Goal: Task Accomplishment & Management: Manage account settings

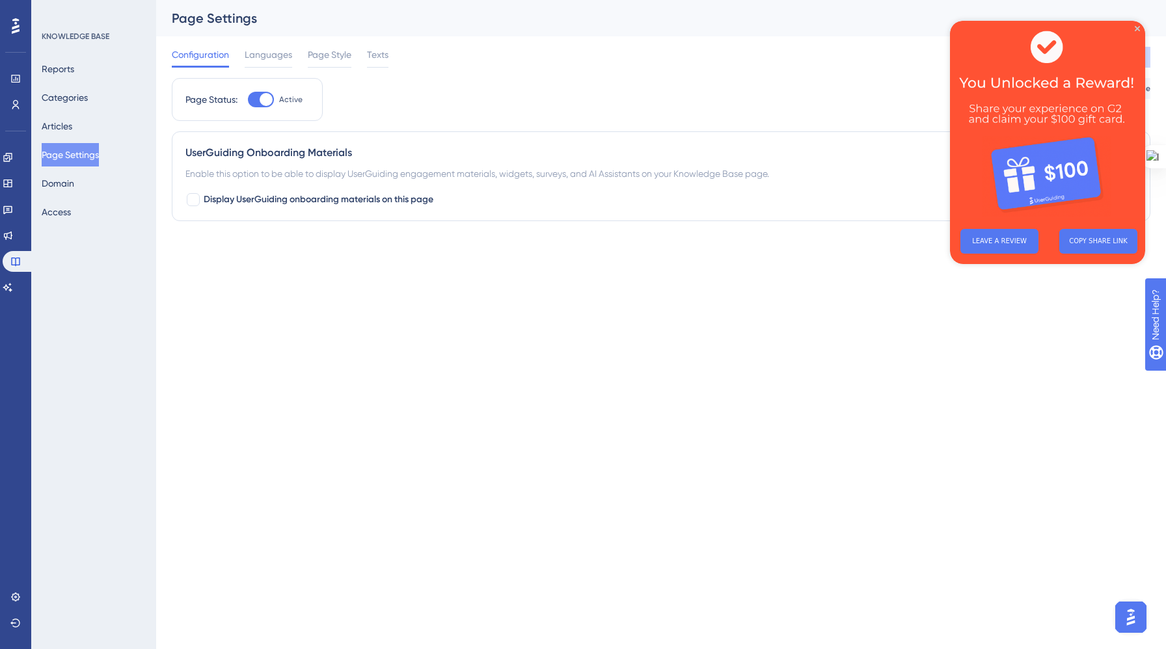
click at [1133, 25] on img at bounding box center [1047, 120] width 195 height 198
click at [1138, 28] on icon "Close Preview" at bounding box center [1137, 28] width 5 height 5
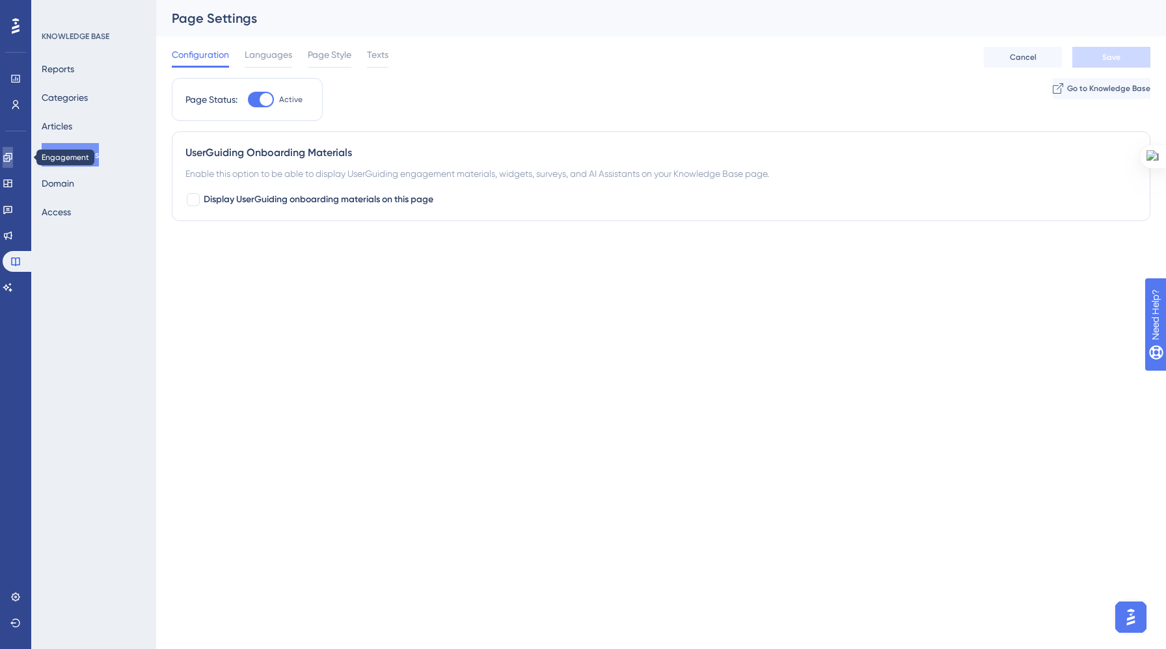
click at [10, 150] on link at bounding box center [8, 157] width 10 height 21
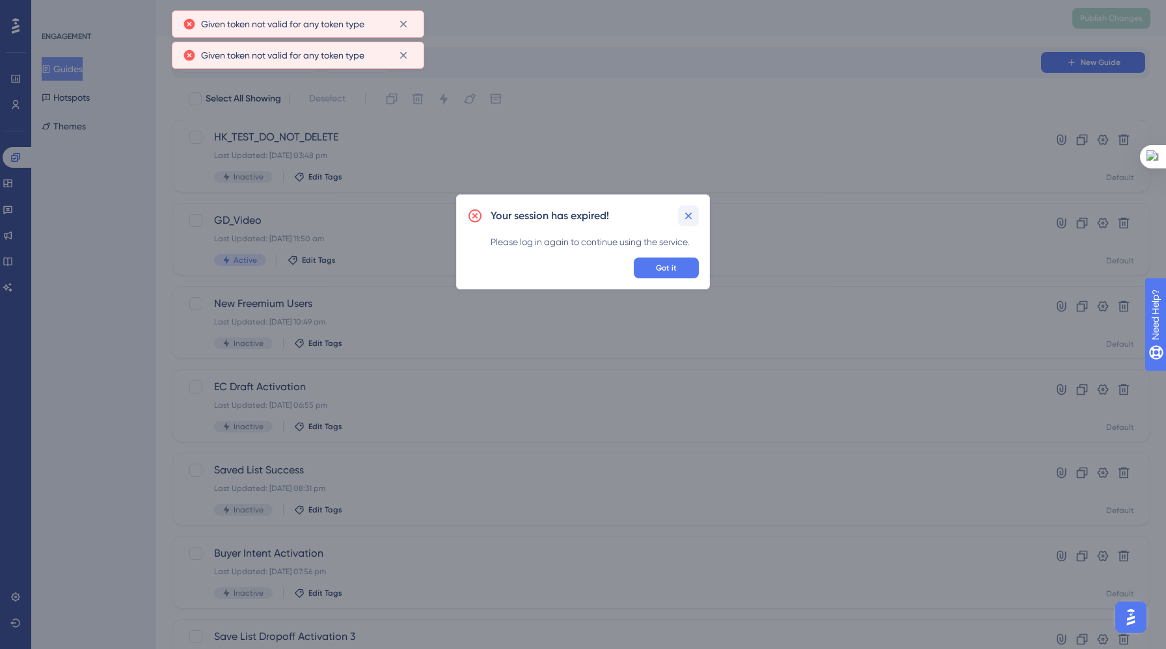
click at [688, 214] on icon at bounding box center [688, 216] width 13 height 13
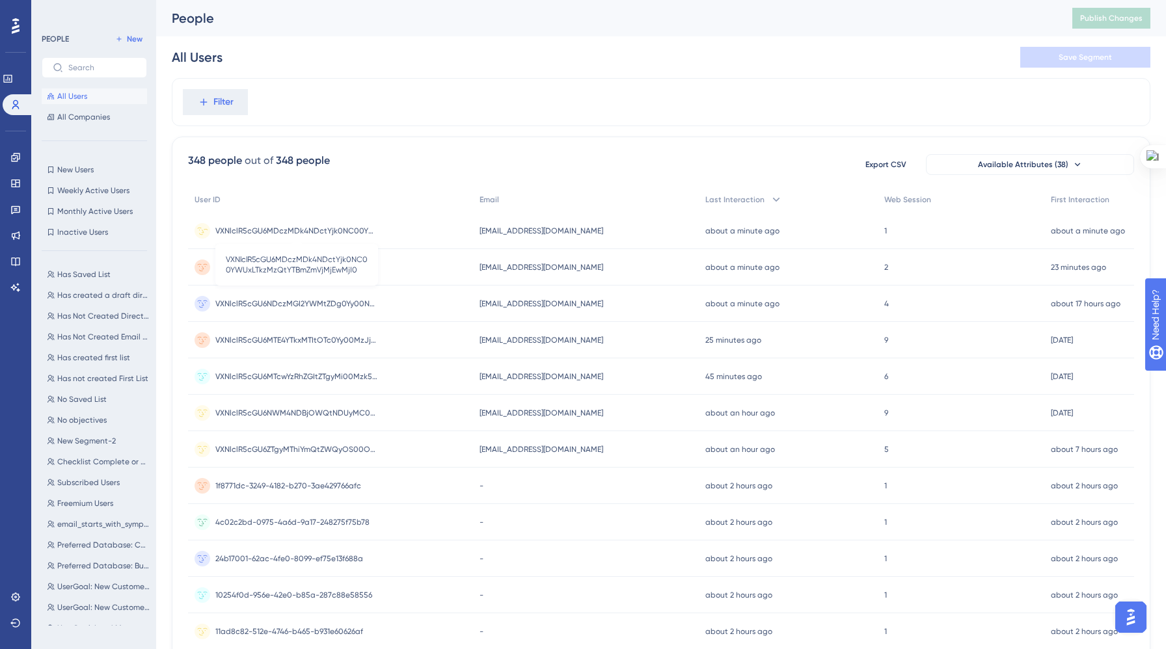
click at [253, 226] on span "VXNlclR5cGU6MDczMDk4NDctYjk0NC00YWUxLTkzMzQtYTBmZmVjMjEwMjI0" at bounding box center [296, 231] width 163 height 10
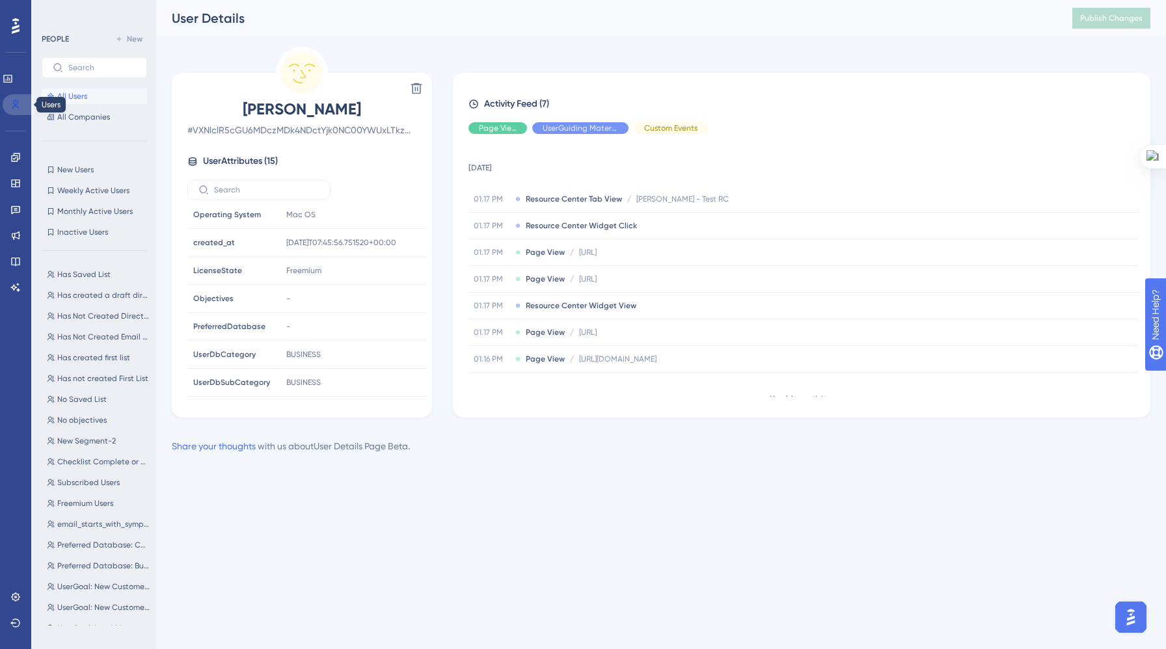
click at [13, 107] on icon at bounding box center [15, 104] width 7 height 9
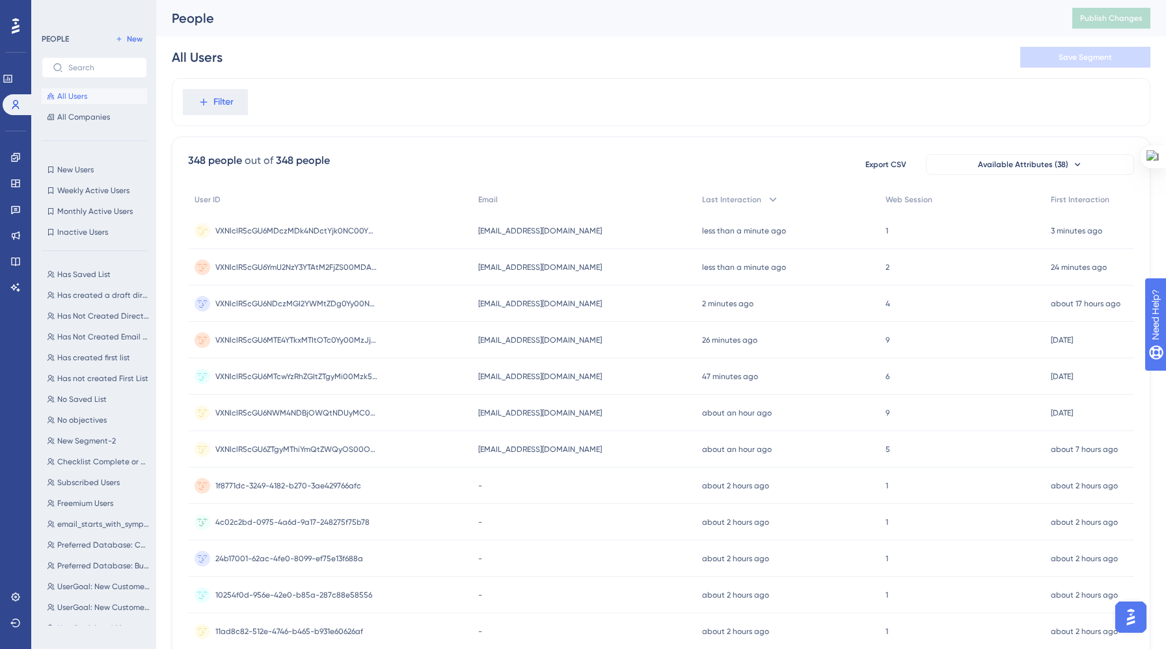
click at [210, 229] on div "VXNlclR5cGU6MDczMDk4NDctYjk0NC00YWUxLTkzMzQtYTBmZmVjMjEwMjI0 VXNlclR5cGU6MDczMD…" at bounding box center [330, 231] width 284 height 36
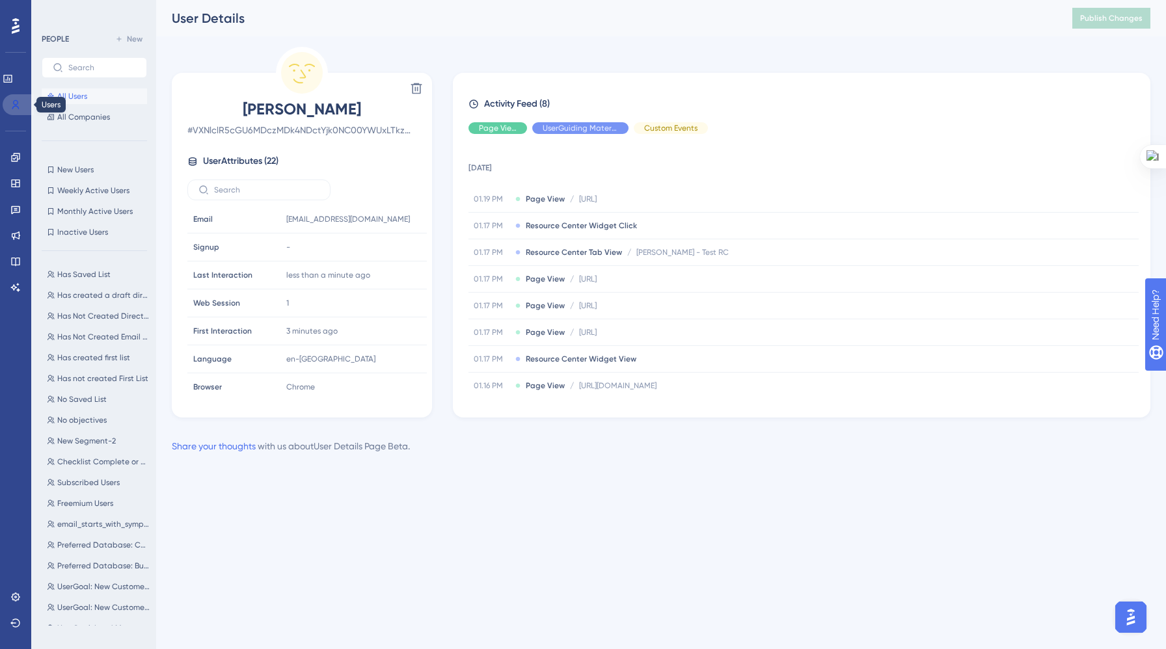
click at [12, 101] on icon at bounding box center [15, 105] width 10 height 10
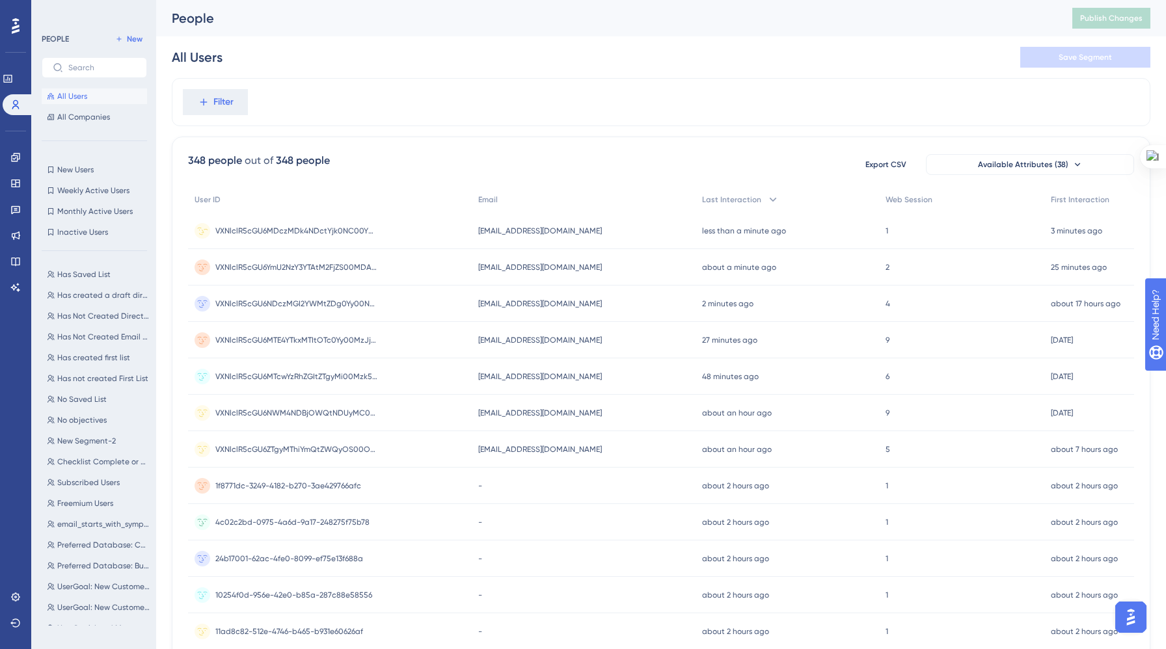
click at [206, 226] on circle at bounding box center [203, 231] width 16 height 16
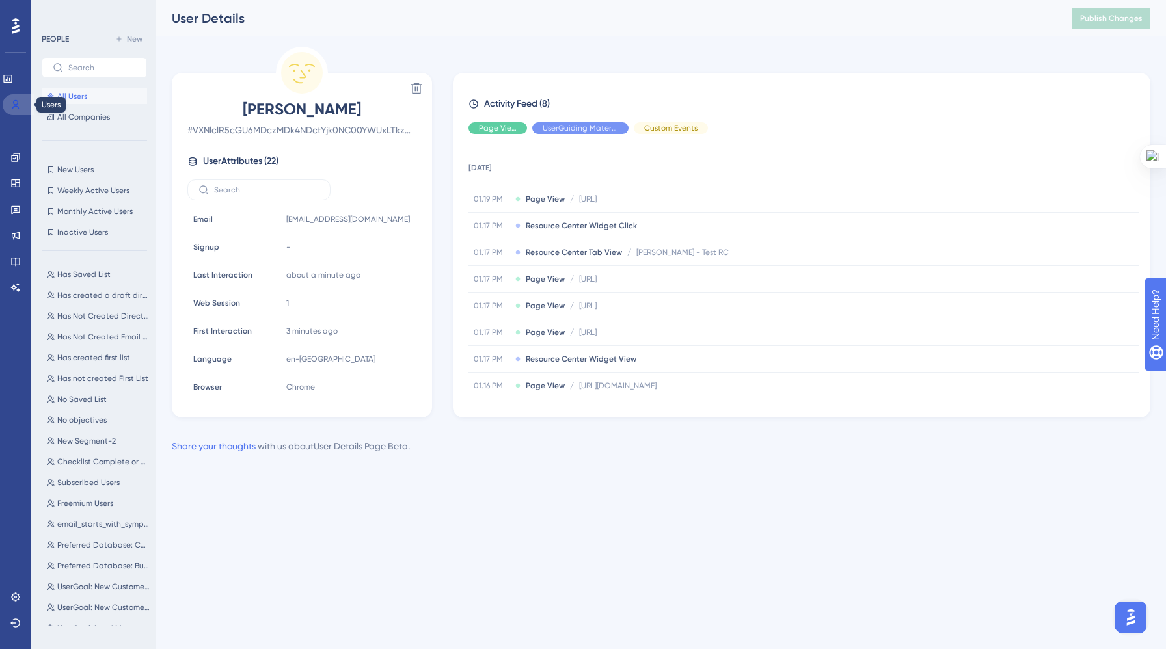
click at [10, 101] on icon at bounding box center [15, 105] width 10 height 10
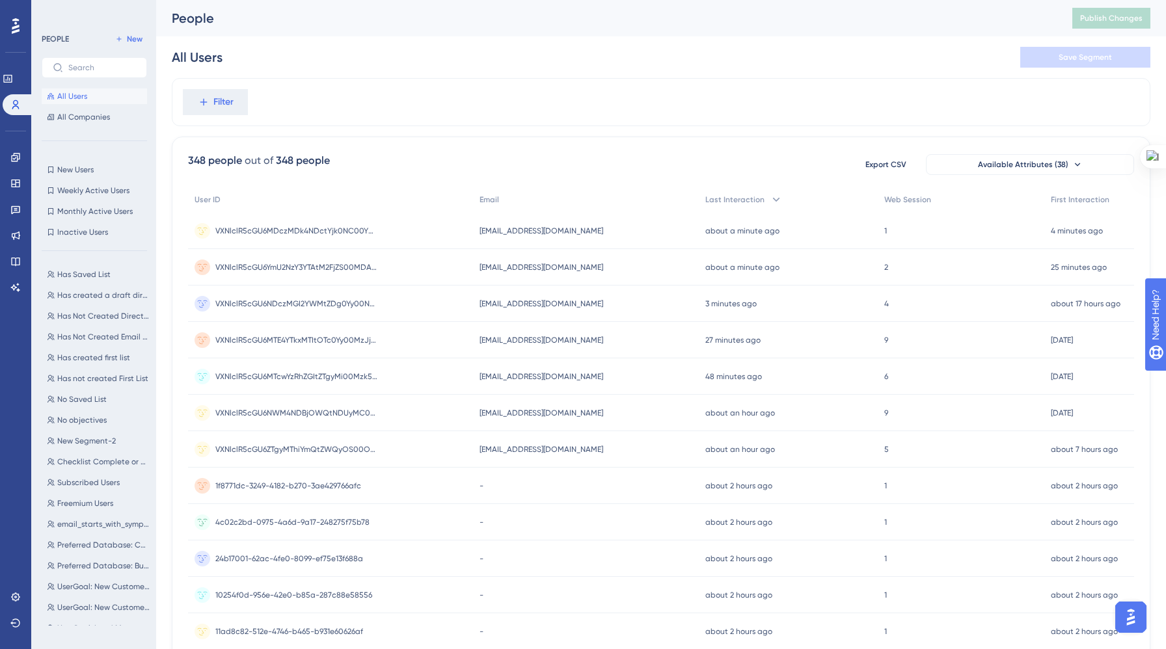
click at [204, 231] on circle at bounding box center [203, 231] width 16 height 16
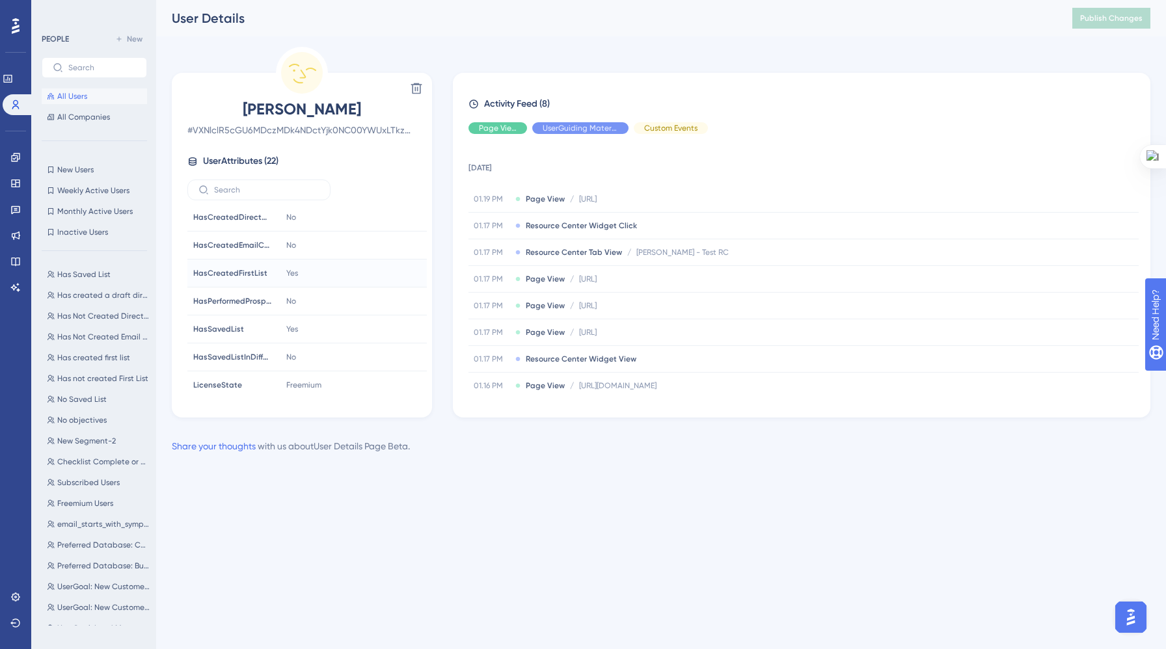
scroll to position [312, 0]
click at [4, 99] on link at bounding box center [18, 104] width 31 height 21
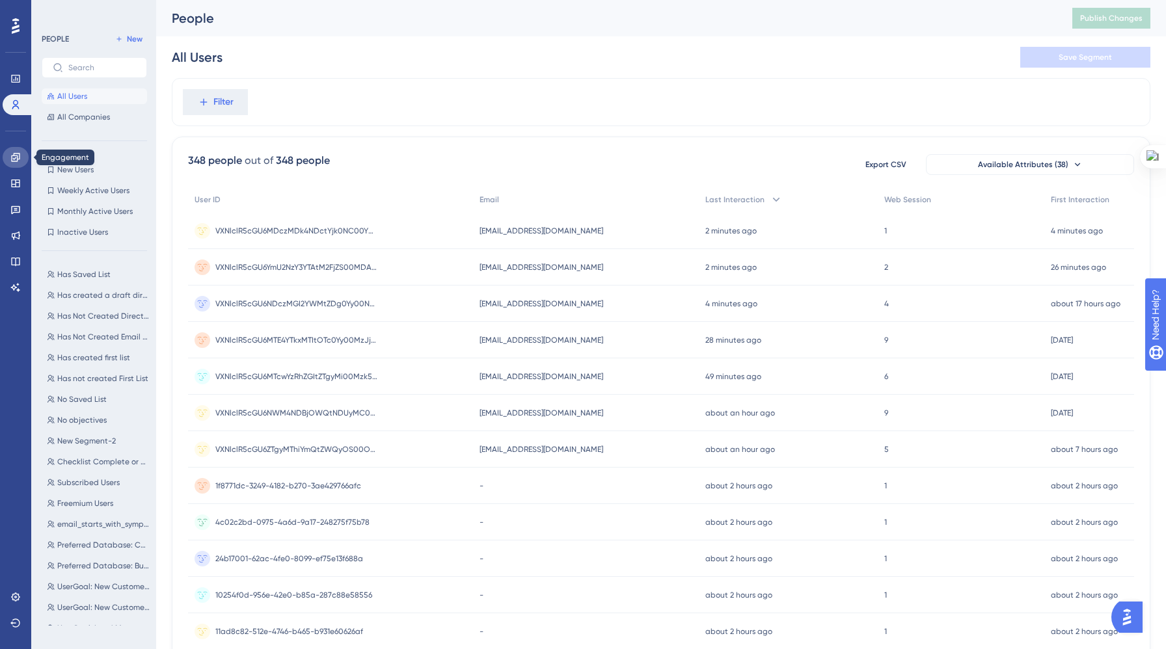
click at [13, 152] on link at bounding box center [16, 157] width 26 height 21
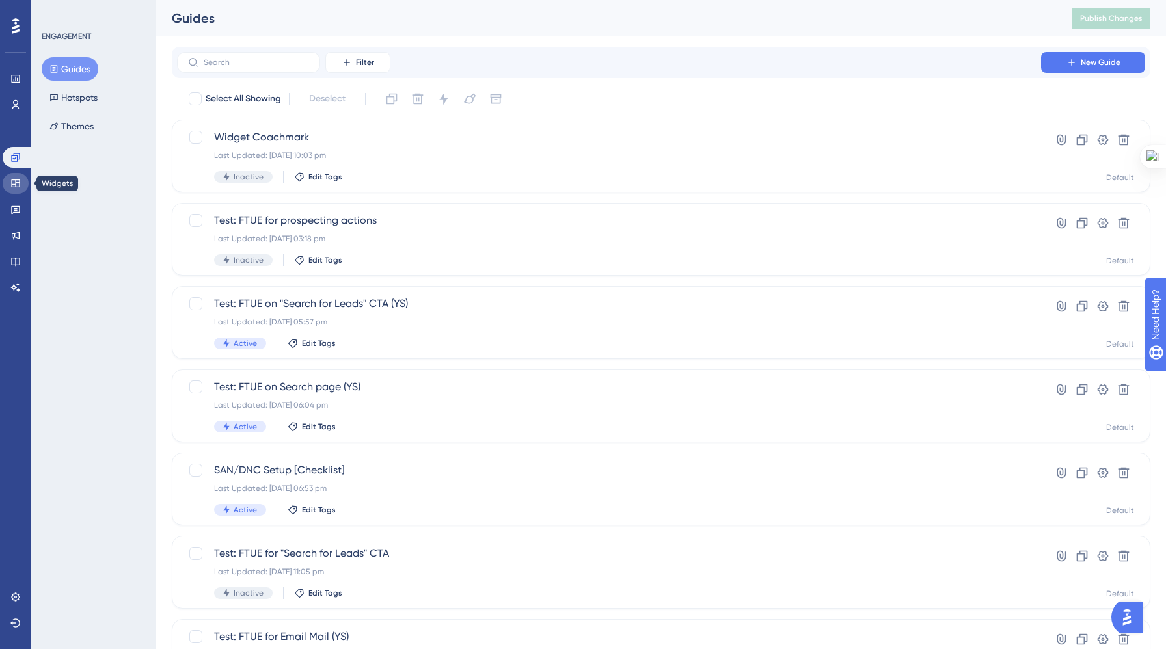
click at [17, 178] on icon at bounding box center [15, 183] width 10 height 10
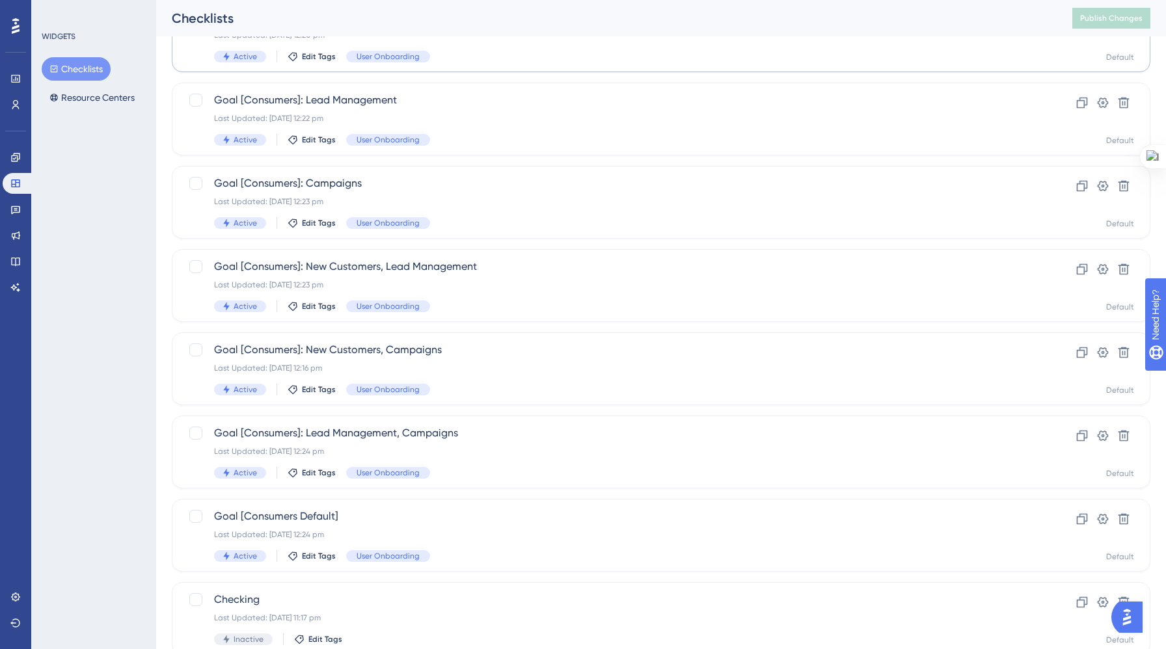
scroll to position [360, 0]
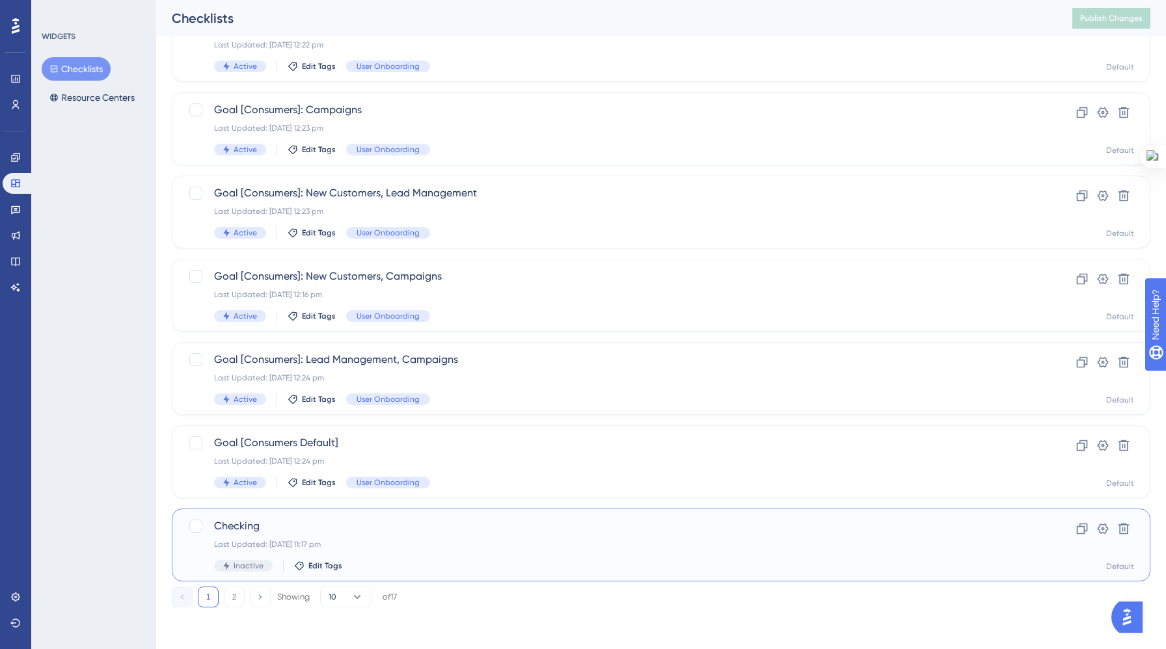
click at [479, 556] on div "Checking Last Updated: 15 Sept 2025 11:17 pm Inactive Edit Tags" at bounding box center [609, 545] width 790 height 53
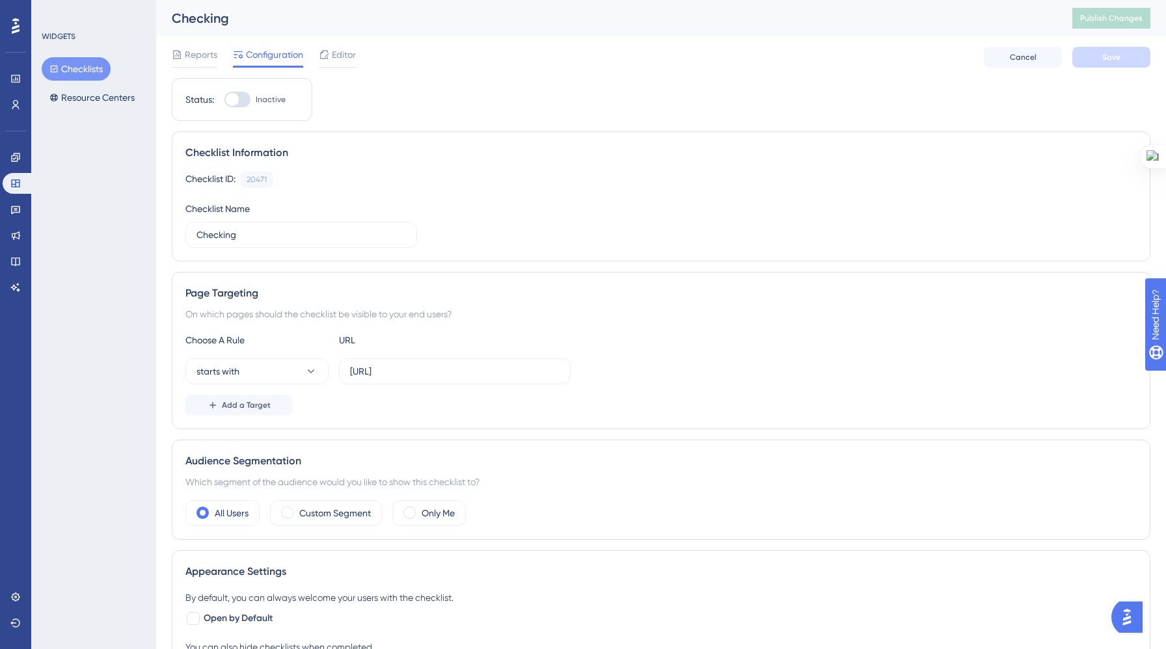
click at [245, 98] on div at bounding box center [237, 100] width 26 height 16
click at [224, 100] on input "Inactive" at bounding box center [224, 100] width 1 height 1
checkbox input "true"
click at [1109, 58] on span "Save" at bounding box center [1111, 57] width 18 height 10
click at [1108, 21] on span "Publish Changes" at bounding box center [1111, 18] width 62 height 10
